Goal: Task Accomplishment & Management: Use online tool/utility

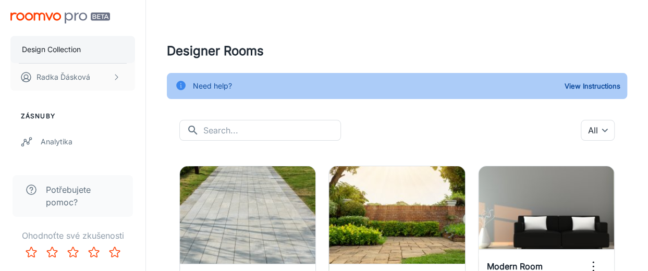
click at [64, 51] on p "Design Collection" at bounding box center [51, 49] width 59 height 11
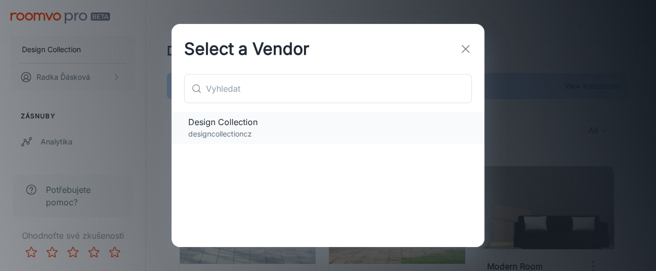
click at [211, 130] on p "designcollectioncz" at bounding box center [327, 133] width 279 height 11
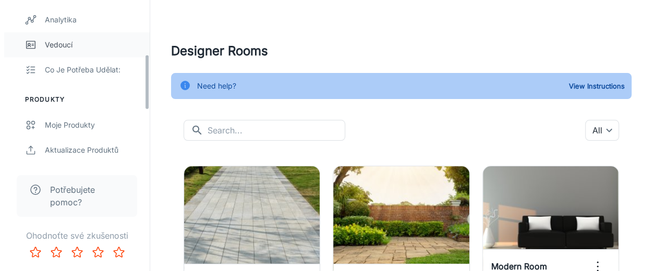
scroll to position [156, 0]
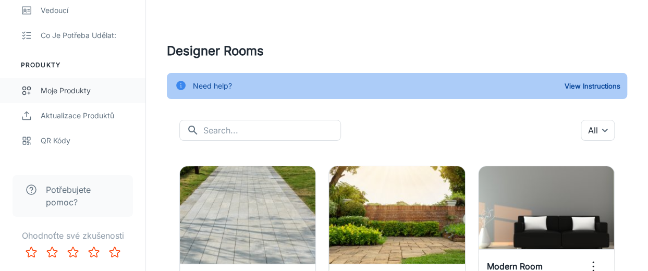
click at [58, 91] on div "Moje produkty" at bounding box center [88, 90] width 94 height 11
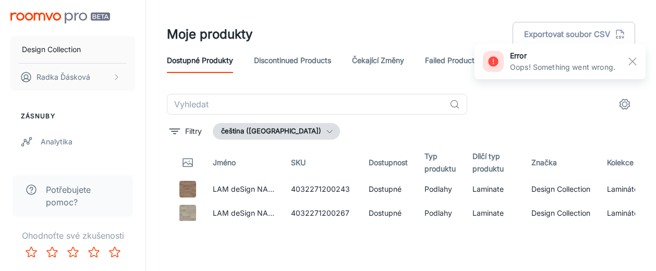
click at [641, 63] on div "error Oops! Something went wrong." at bounding box center [559, 61] width 171 height 35
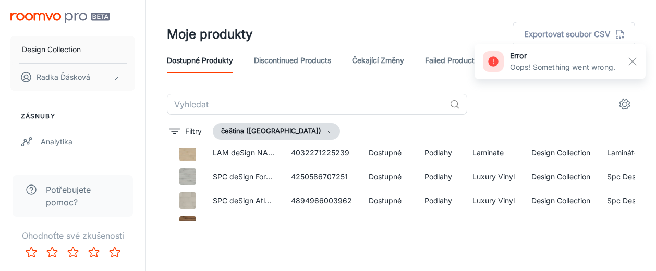
click at [290, 55] on link "Discontinued Products" at bounding box center [292, 60] width 77 height 25
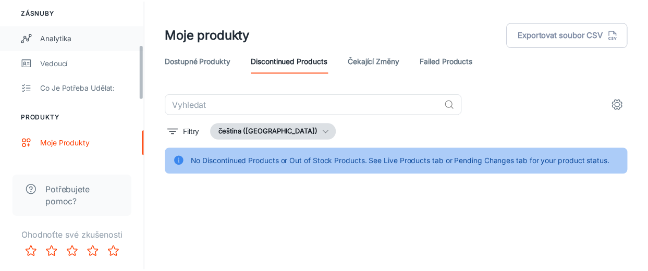
scroll to position [156, 0]
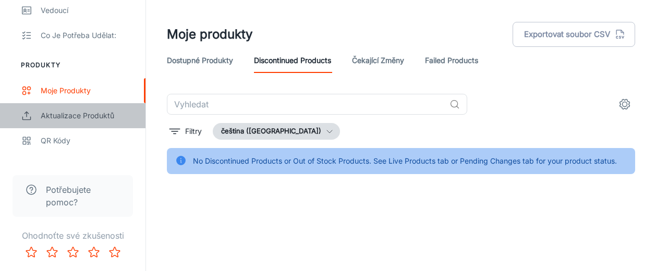
click at [76, 117] on div "Aktualizace produktů" at bounding box center [88, 115] width 94 height 11
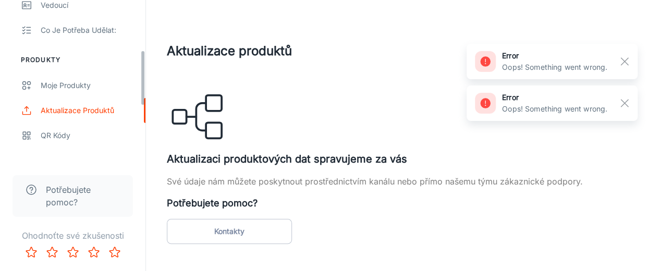
scroll to position [208, 0]
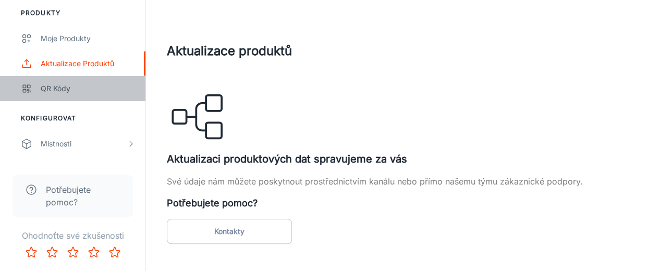
click at [56, 91] on div "QR kódy" at bounding box center [88, 88] width 94 height 11
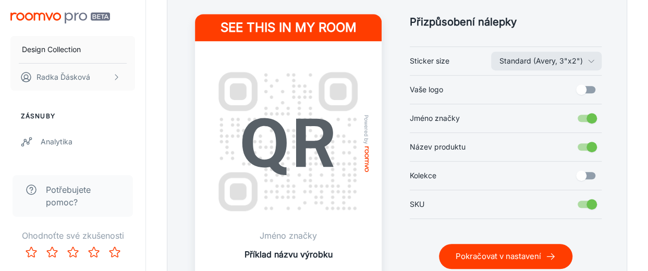
scroll to position [261, 0]
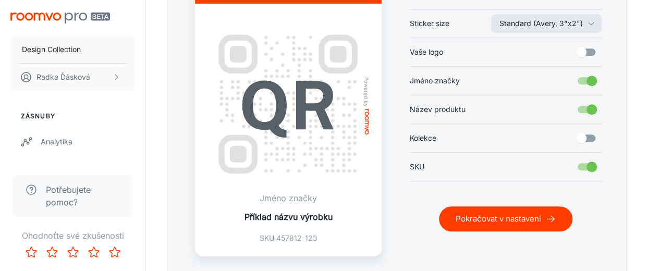
click at [496, 216] on button "Pokračovat v nastavení" at bounding box center [505, 218] width 133 height 25
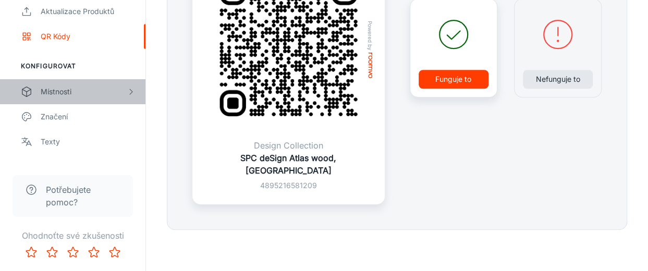
click at [60, 95] on div "Místnosti" at bounding box center [84, 91] width 86 height 11
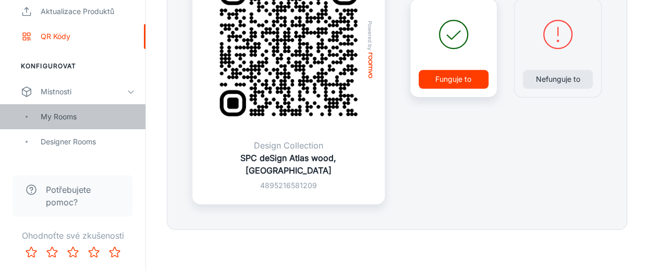
click at [61, 112] on div "My Rooms" at bounding box center [88, 116] width 94 height 11
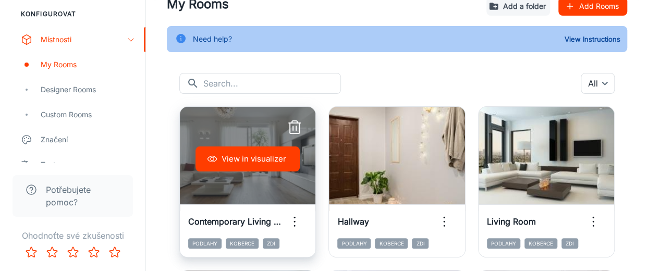
scroll to position [59, 0]
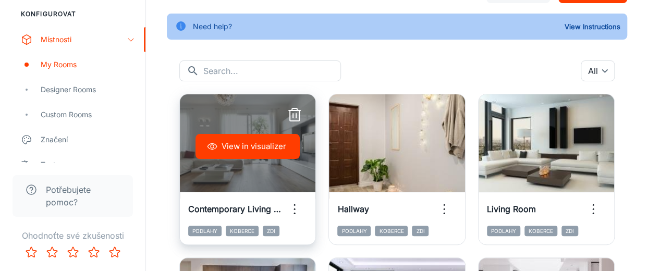
click at [249, 153] on button "View in visualizer" at bounding box center [247, 146] width 104 height 25
